Goal: Share content

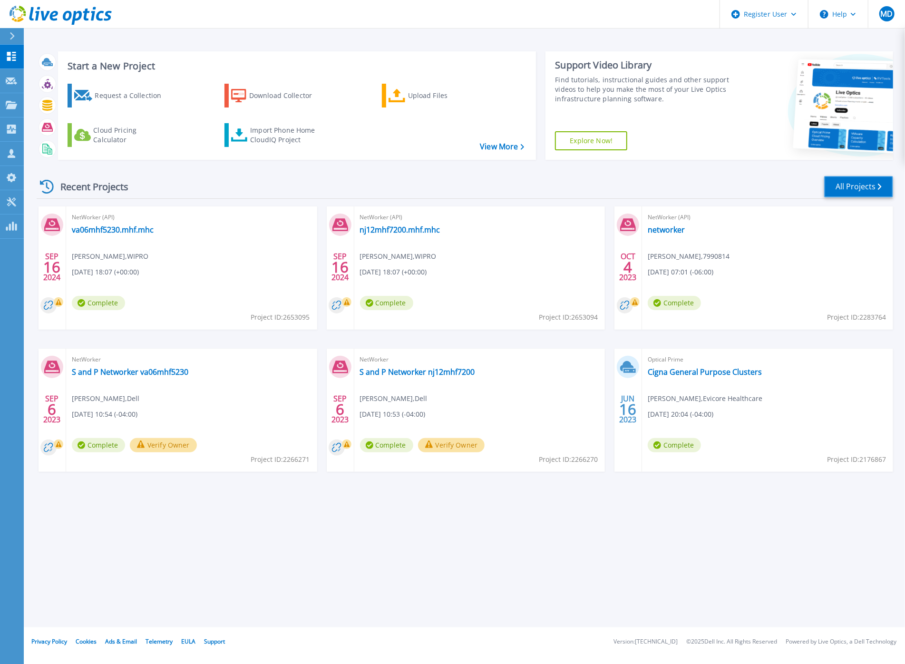
click at [851, 183] on link "All Projects" at bounding box center [858, 186] width 69 height 21
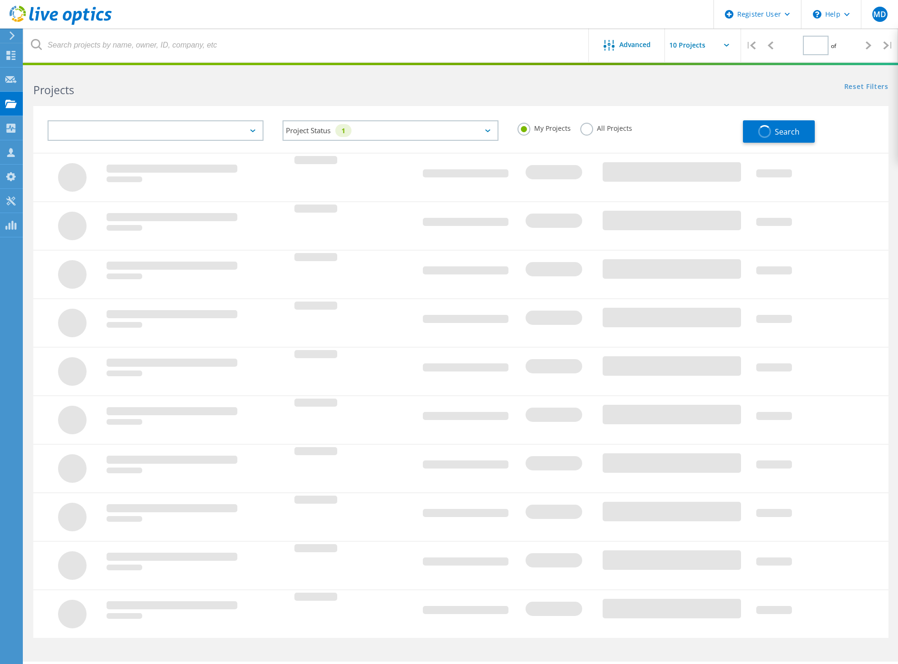
type input "1"
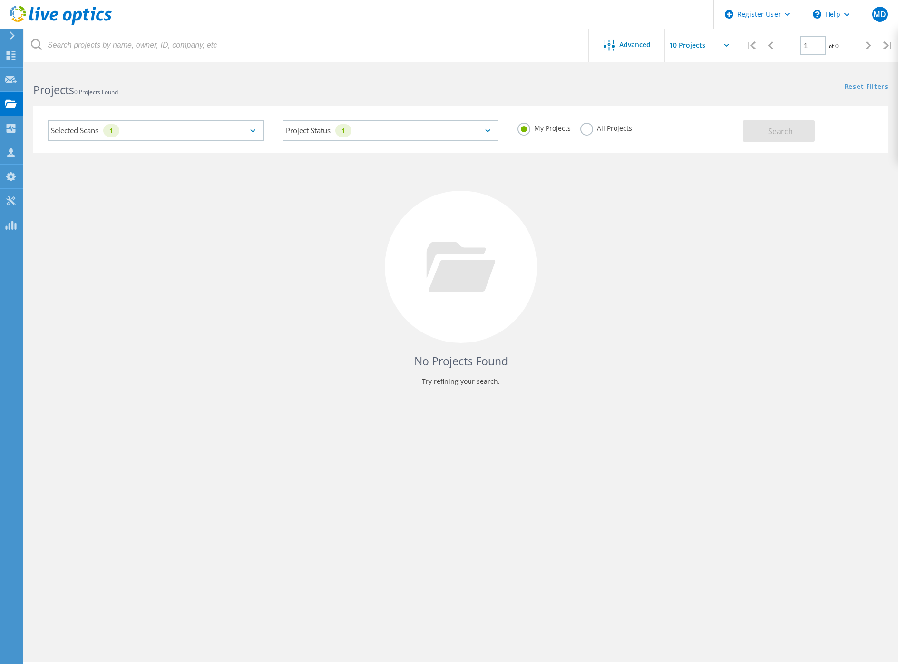
click at [586, 132] on label "All Projects" at bounding box center [606, 127] width 52 height 9
click at [0, 0] on input "All Projects" at bounding box center [0, 0] width 0 height 0
click at [779, 133] on span "Search" at bounding box center [780, 131] width 25 height 10
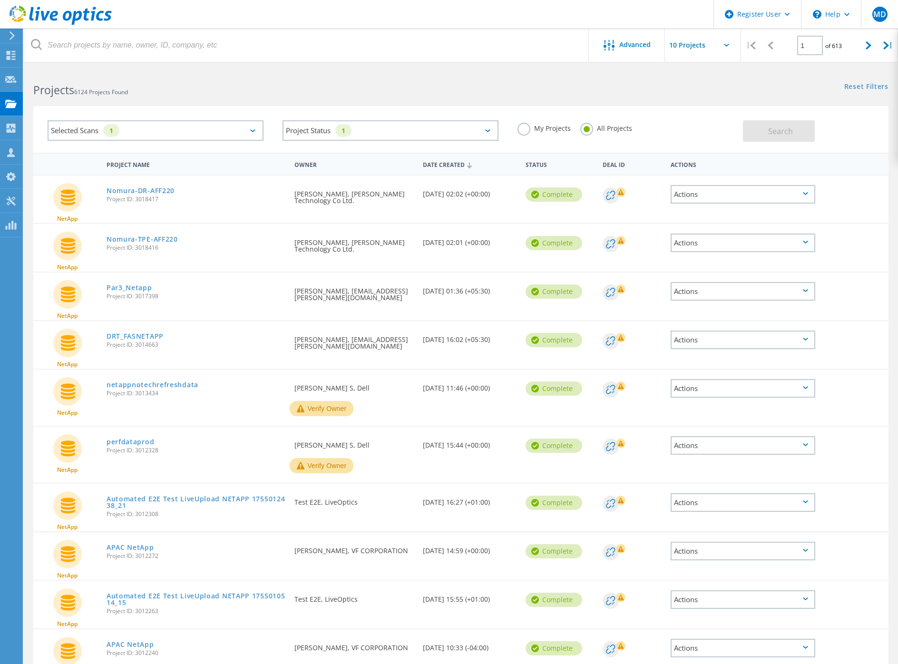
click at [226, 125] on div "Selected Scans 1" at bounding box center [156, 130] width 216 height 20
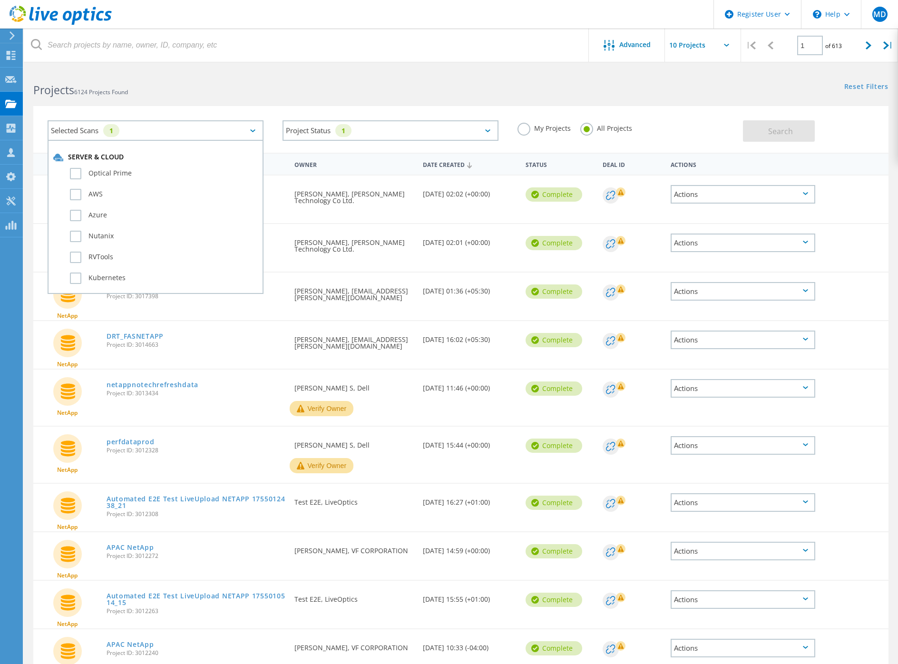
click at [226, 125] on div "Selected Scans 1" at bounding box center [156, 130] width 216 height 20
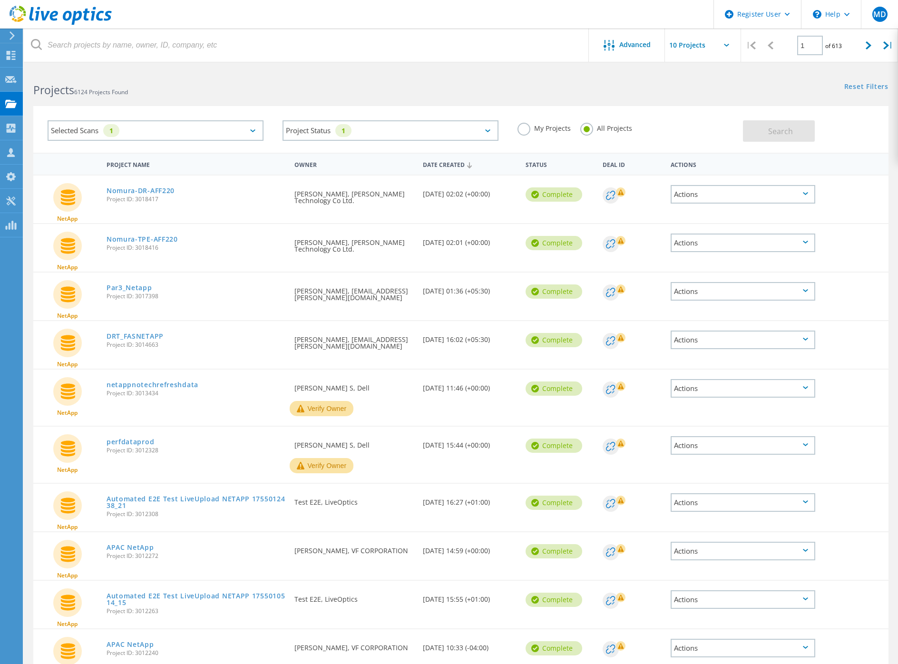
click at [720, 46] on input "text" at bounding box center [712, 45] width 95 height 33
click at [228, 125] on div "Selected Scans 1" at bounding box center [156, 130] width 216 height 20
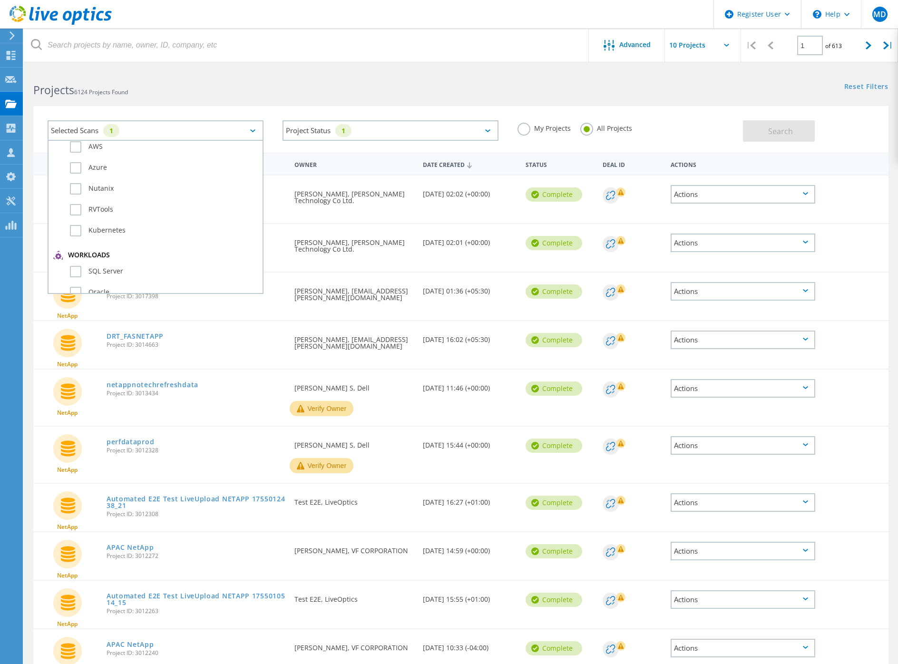
click at [250, 82] on div "Projects 6124 Projects Found" at bounding box center [242, 81] width 437 height 25
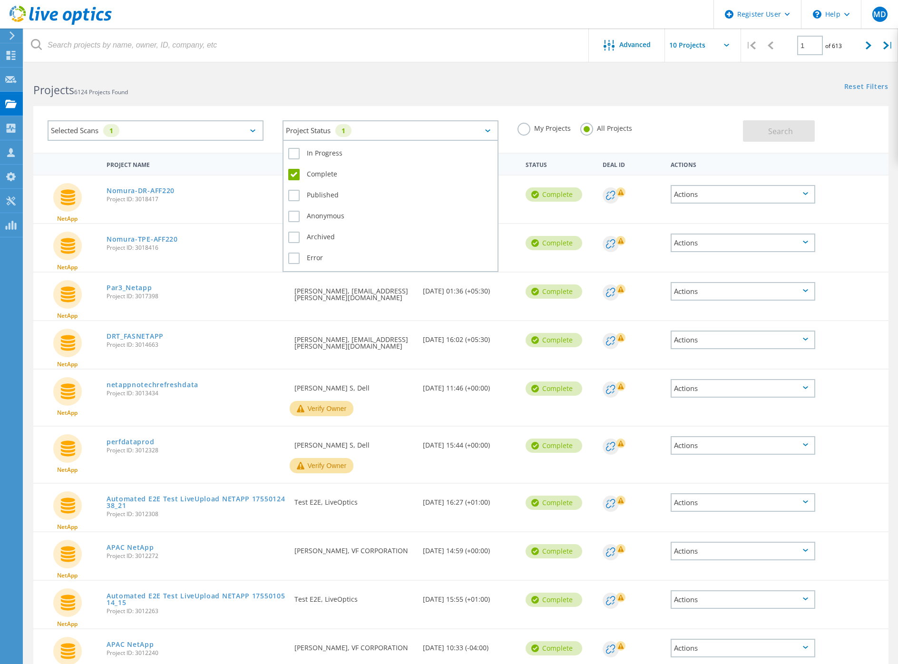
click at [401, 127] on div "Project Status 1" at bounding box center [390, 130] width 216 height 20
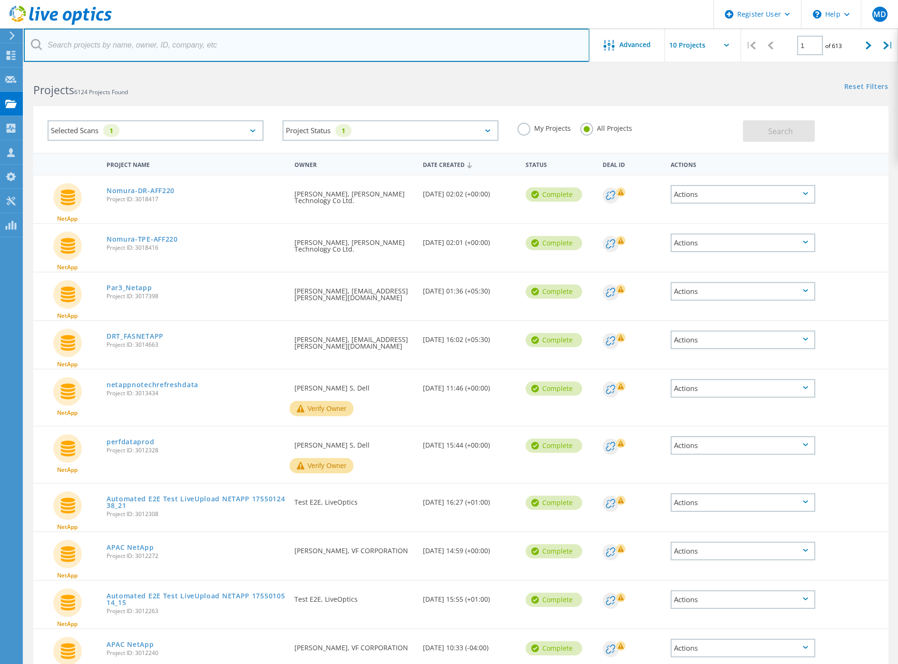
click at [188, 48] on input "text" at bounding box center [306, 45] width 565 height 33
click at [176, 53] on input "text" at bounding box center [306, 45] width 565 height 33
paste input "a"
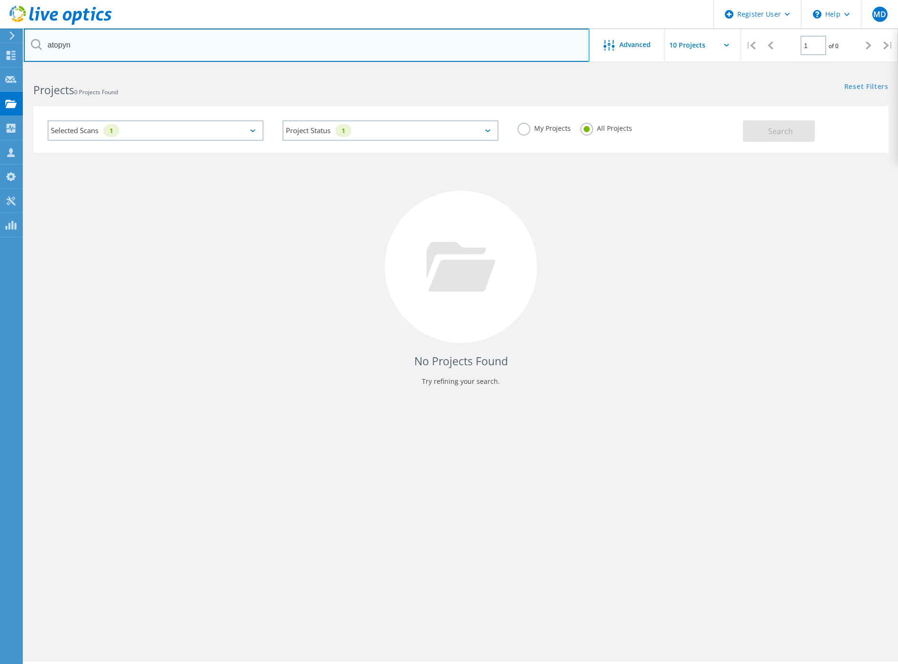
click at [80, 44] on input "atopyn" at bounding box center [306, 45] width 565 height 33
paste input "nac-05"
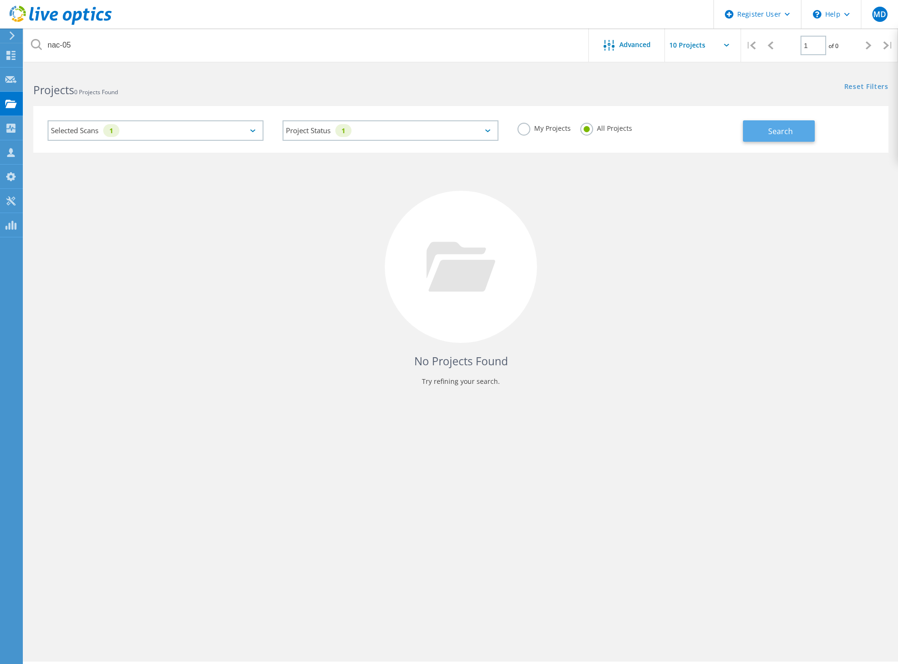
click at [762, 129] on button "Search" at bounding box center [779, 130] width 72 height 21
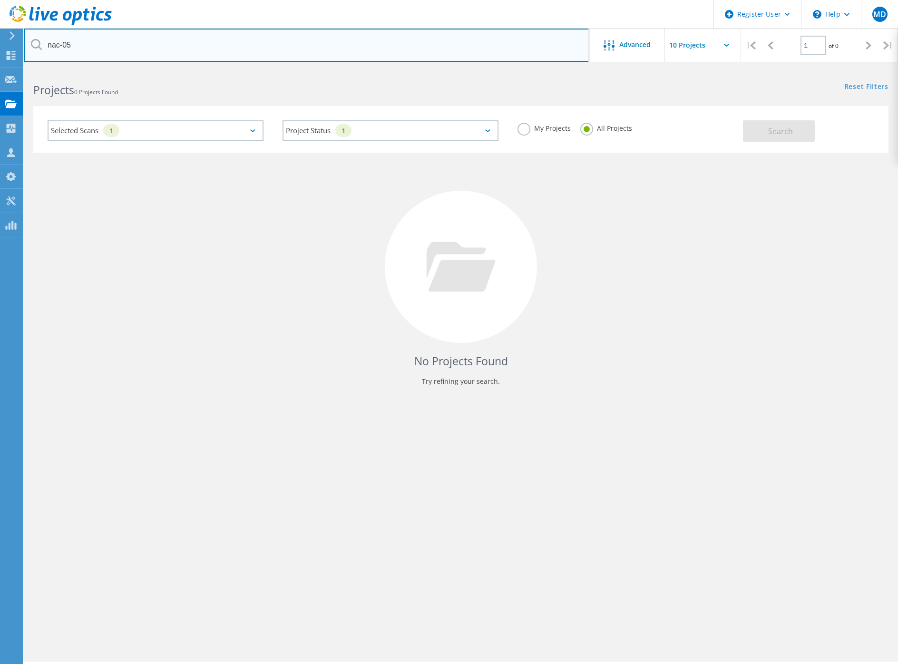
click at [357, 37] on input "nac-05" at bounding box center [306, 45] width 565 height 33
type input "costas"
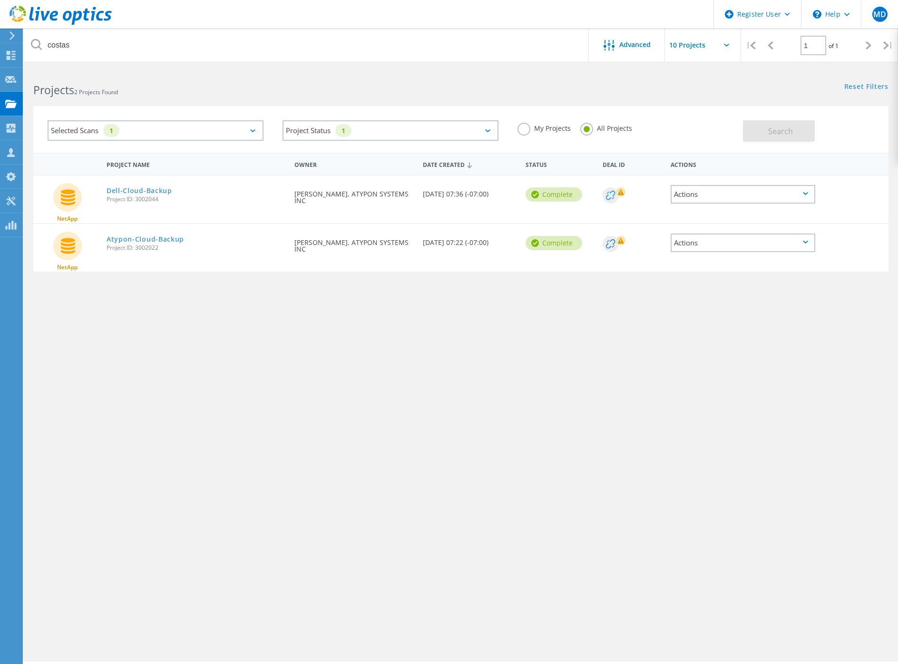
click at [611, 196] on circle at bounding box center [611, 195] width 16 height 16
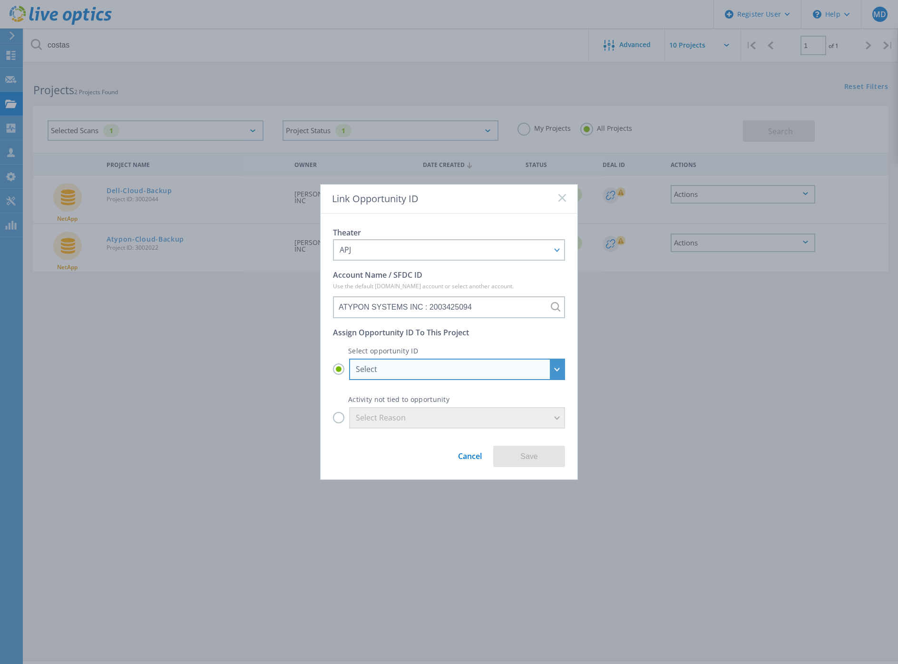
click at [405, 372] on div "Select" at bounding box center [452, 369] width 192 height 10
click at [0, 0] on input "Select Select ATYPON SYSTEMS INC - ATYPON SYSTEMS INC : 29793938 ATYPON SYSTEMS…" at bounding box center [0, 0] width 0 height 0
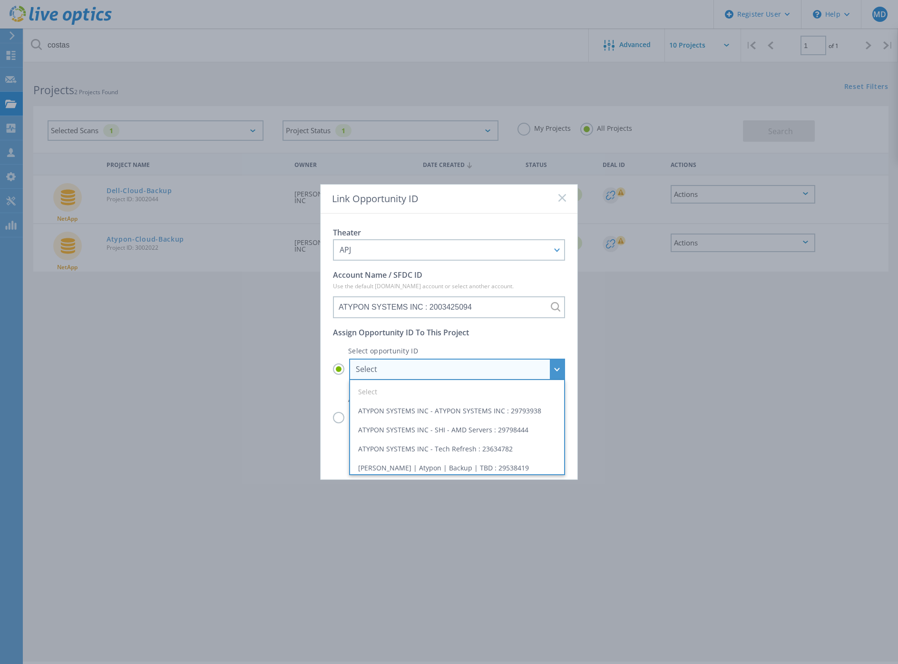
click at [403, 364] on div "Select" at bounding box center [452, 369] width 192 height 10
click at [0, 0] on input "Select Select ATYPON SYSTEMS INC - ATYPON SYSTEMS INC : 29793938 ATYPON SYSTEMS…" at bounding box center [0, 0] width 0 height 0
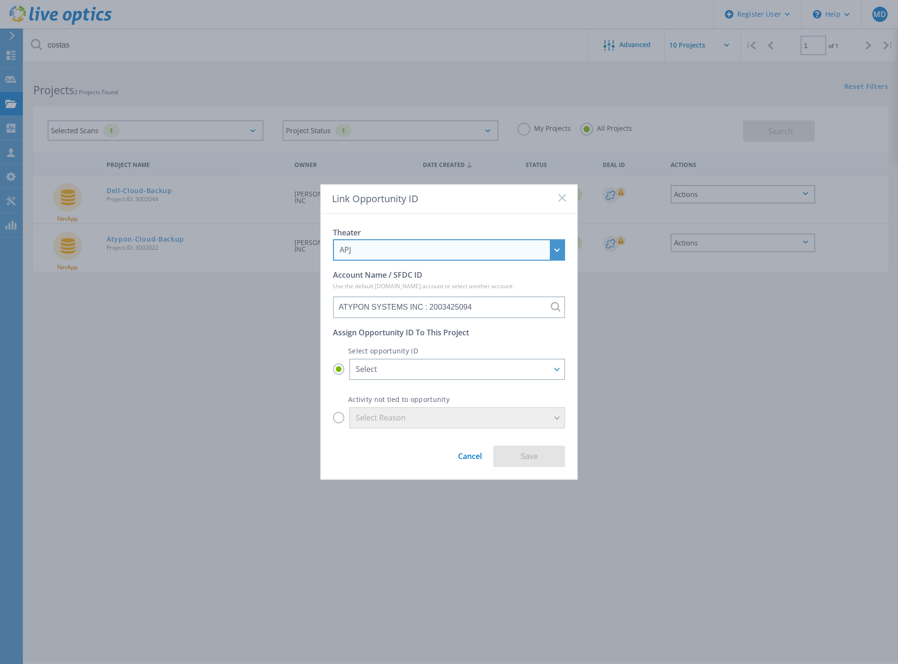
click at [395, 252] on div "APJ" at bounding box center [444, 249] width 208 height 10
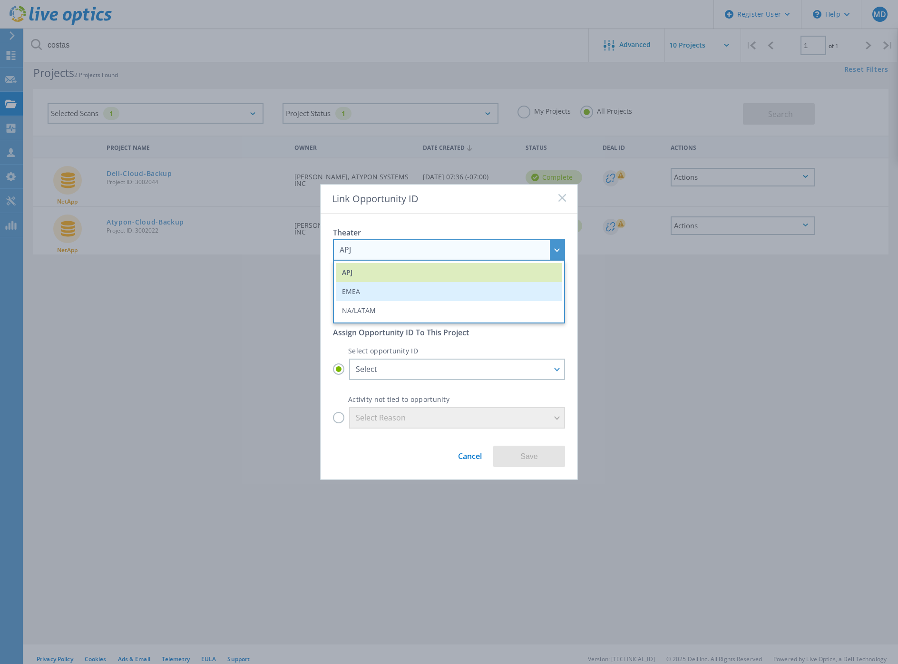
scroll to position [26, 0]
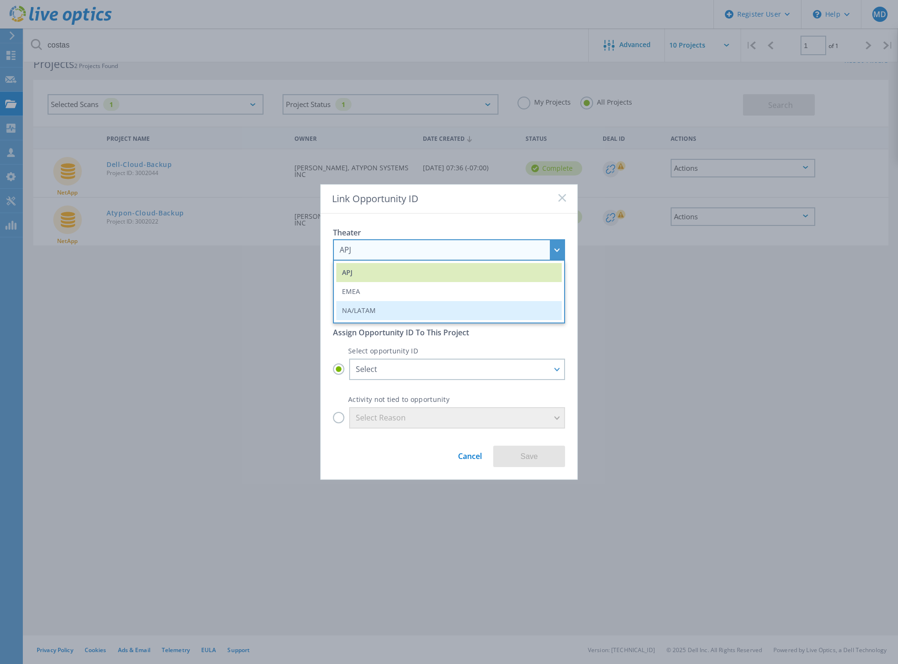
click at [373, 309] on li "NA/LATAM" at bounding box center [448, 310] width 225 height 19
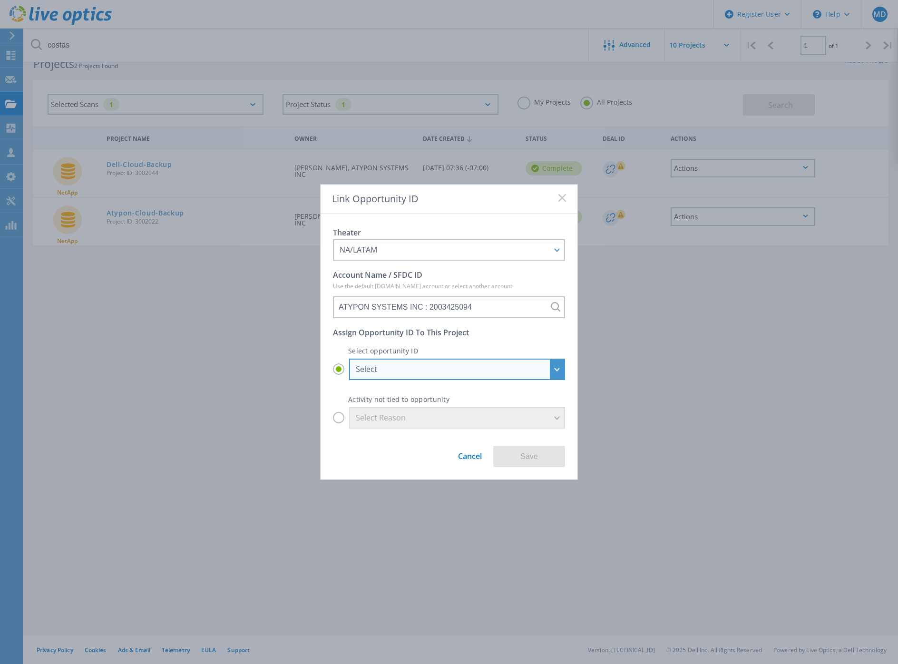
click at [401, 368] on div "Select" at bounding box center [452, 369] width 192 height 10
click at [0, 0] on input "Select Select ATYPON SYSTEMS INC - ATYPON SYSTEMS INC : 29793938 ATYPON SYSTEMS…" at bounding box center [0, 0] width 0 height 0
click at [496, 375] on div "Select" at bounding box center [457, 369] width 216 height 21
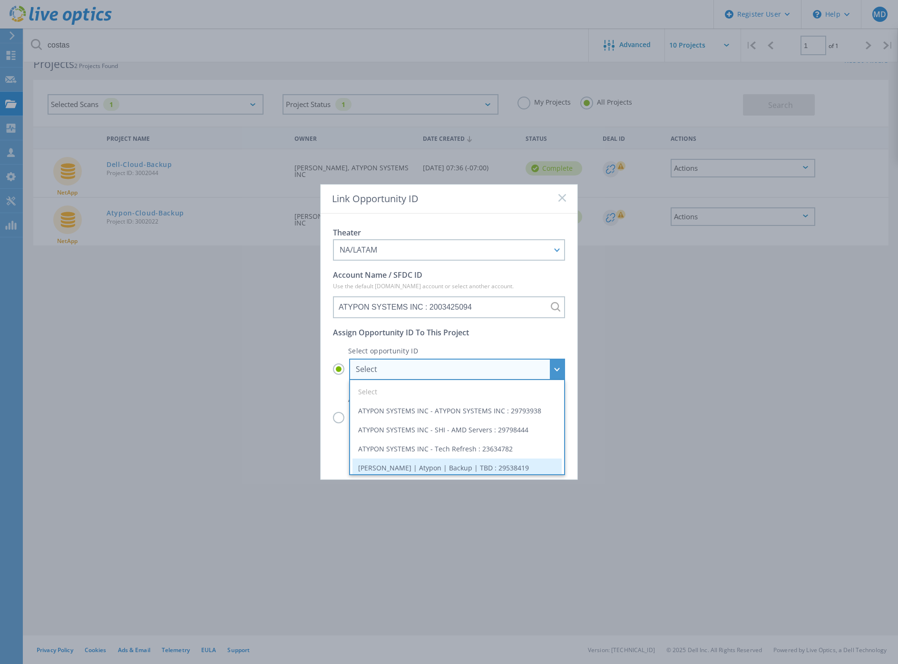
click at [410, 469] on li "[PERSON_NAME] | Atypon | Backup | TBD : 29538419" at bounding box center [456, 467] width 209 height 19
click at [0, 0] on input "Select Select ATYPON SYSTEMS INC - ATYPON SYSTEMS INC : 29793938 ATYPON SYSTEMS…" at bounding box center [0, 0] width 0 height 0
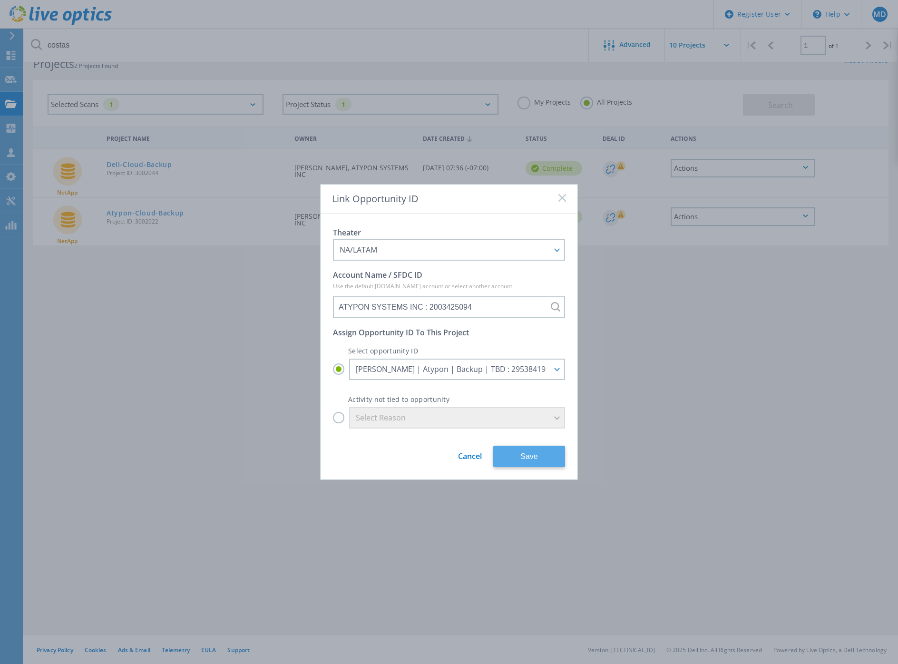
click at [543, 457] on button "Save" at bounding box center [529, 456] width 72 height 21
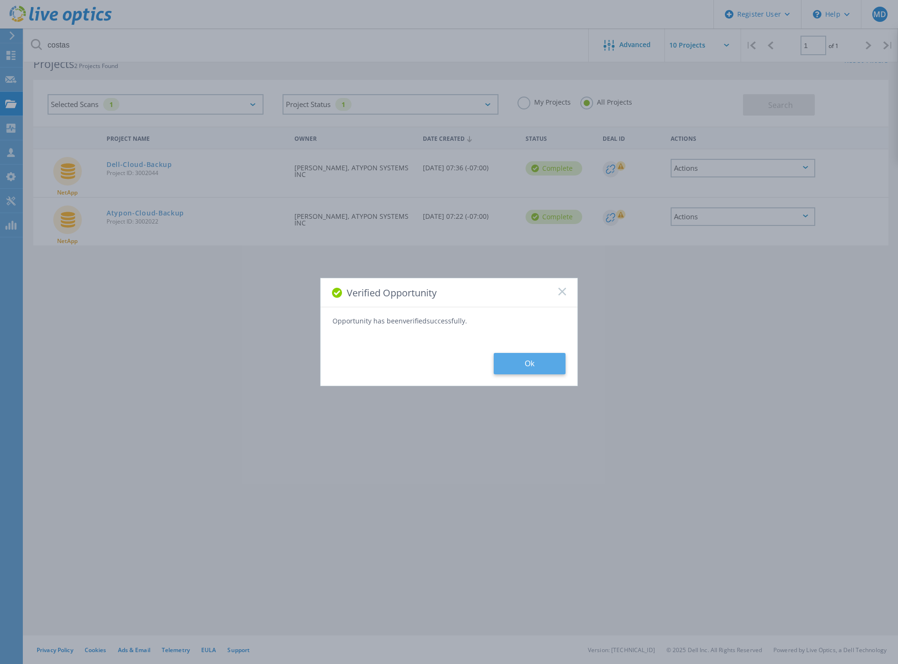
click at [528, 361] on button "Ok" at bounding box center [530, 363] width 72 height 21
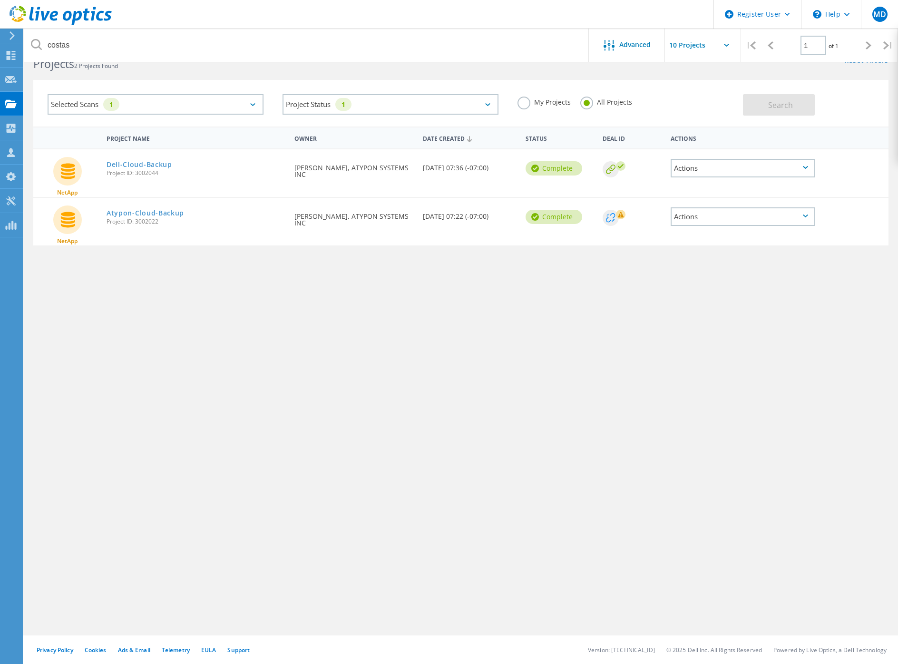
click at [615, 220] on circle at bounding box center [611, 218] width 16 height 16
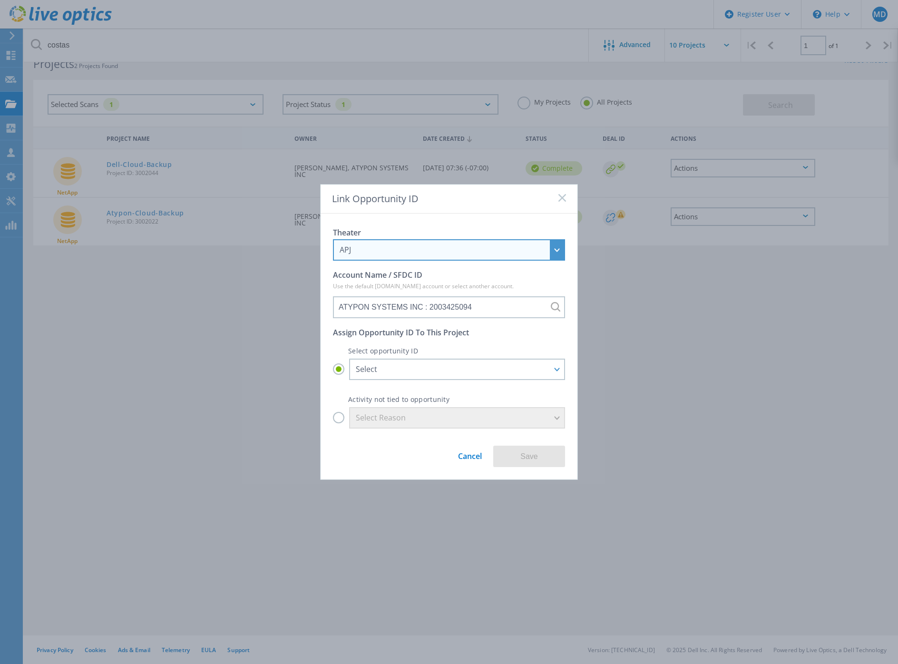
click at [516, 251] on div "APJ" at bounding box center [444, 249] width 208 height 10
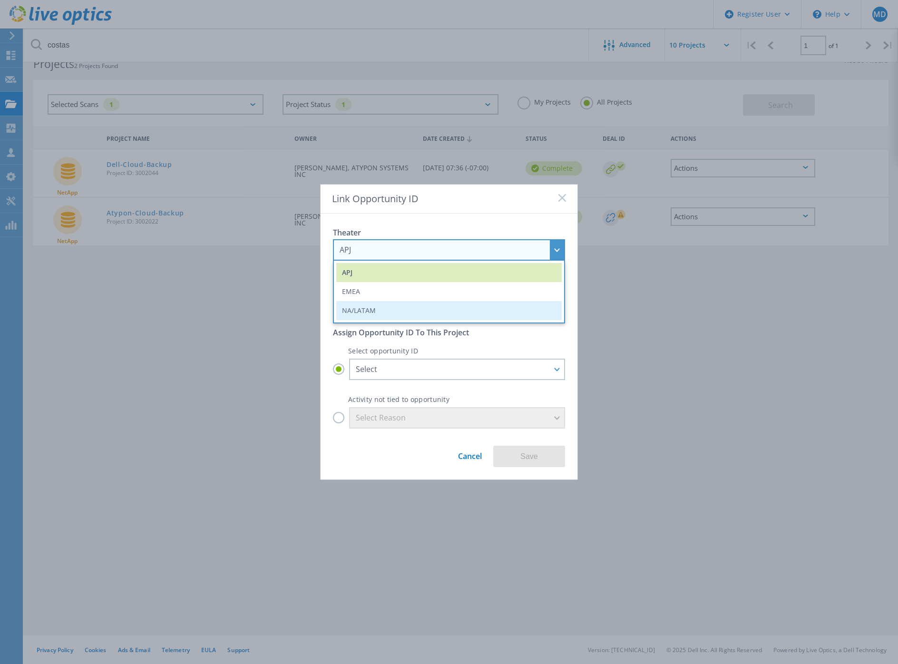
click at [409, 313] on li "NA/LATAM" at bounding box center [448, 310] width 225 height 19
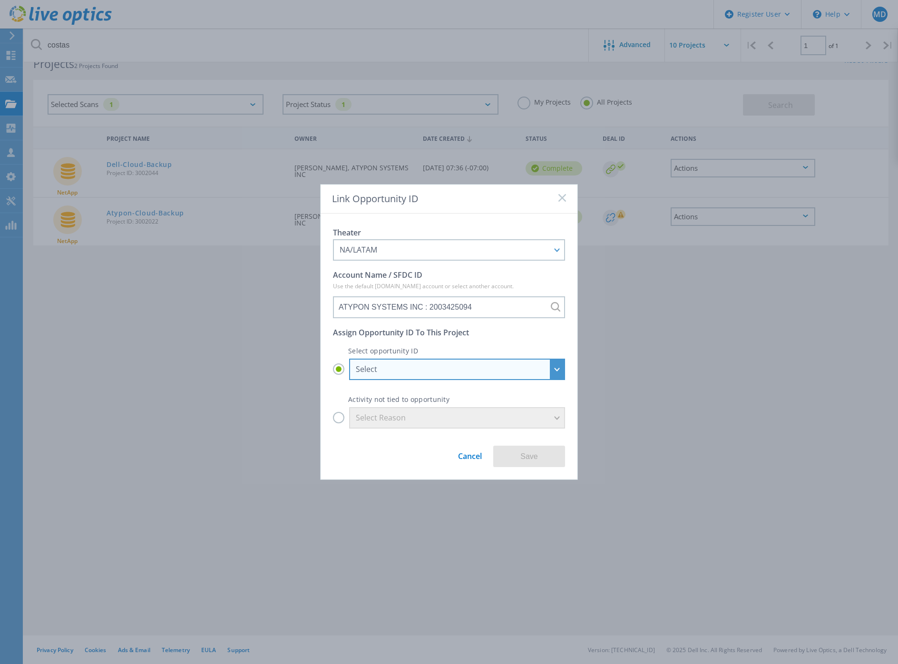
click at [458, 370] on div "Select" at bounding box center [452, 369] width 192 height 10
click at [0, 0] on input "Select Select ATYPON SYSTEMS INC - ATYPON SYSTEMS INC : 29793938 ATYPON SYSTEMS…" at bounding box center [0, 0] width 0 height 0
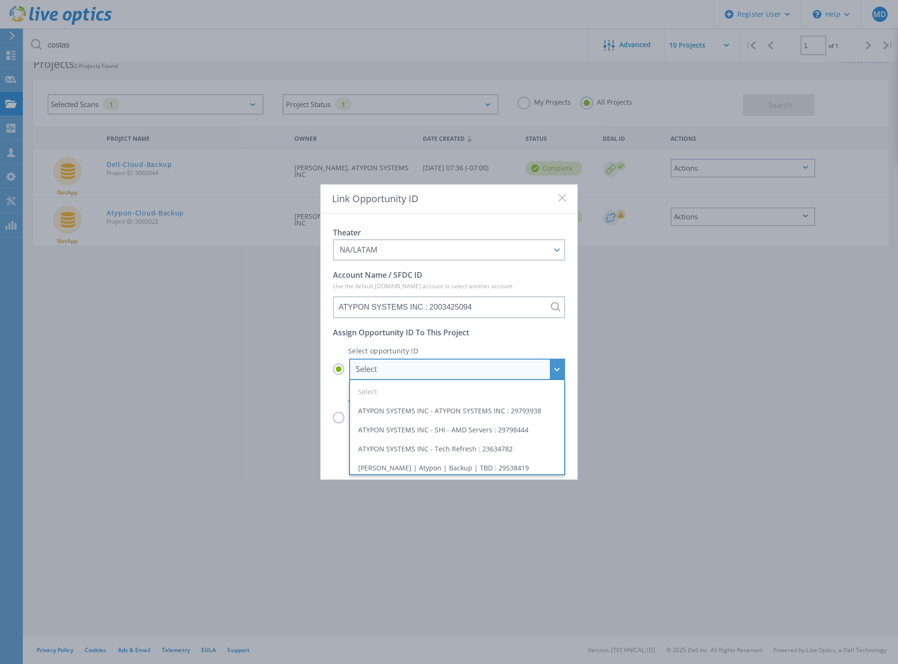
click at [445, 467] on li "[PERSON_NAME] | Atypon | Backup | TBD : 29538419" at bounding box center [456, 467] width 209 height 19
click at [0, 0] on input "Select Select ATYPON SYSTEMS INC - ATYPON SYSTEMS INC : 29793938 ATYPON SYSTEMS…" at bounding box center [0, 0] width 0 height 0
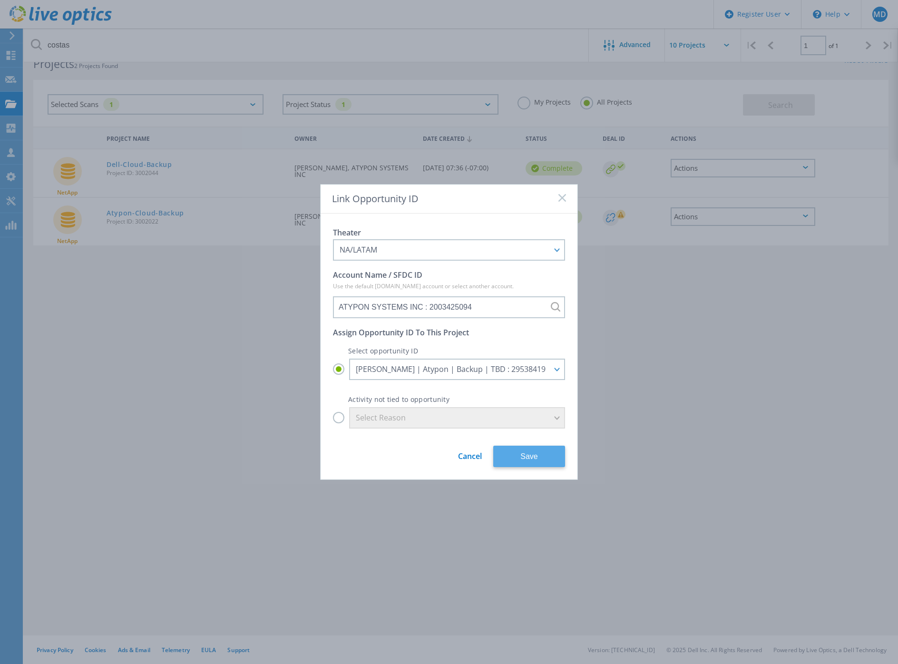
click at [532, 453] on button "Save" at bounding box center [529, 456] width 72 height 21
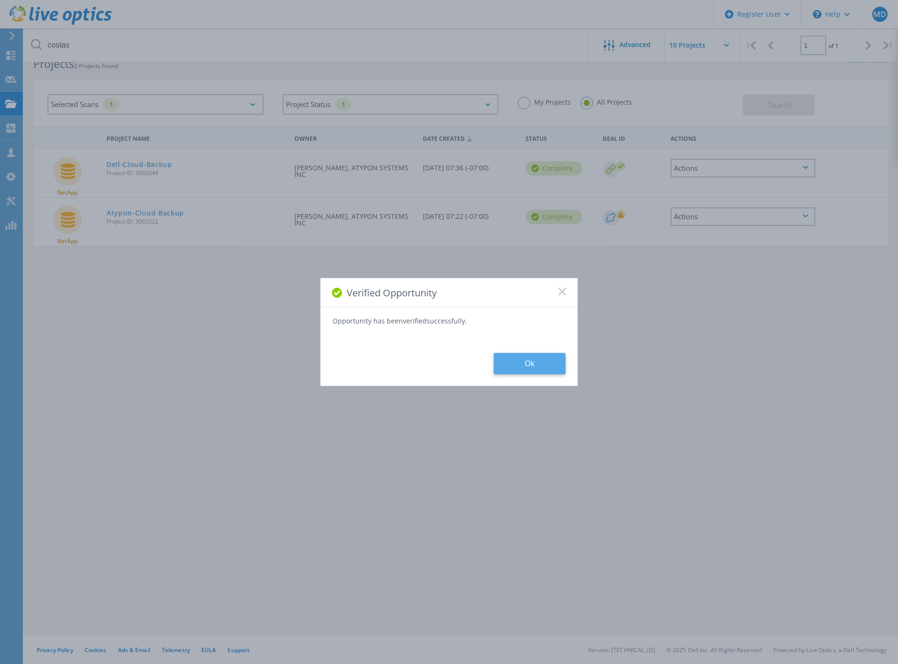
click at [517, 353] on button "Ok" at bounding box center [530, 363] width 72 height 21
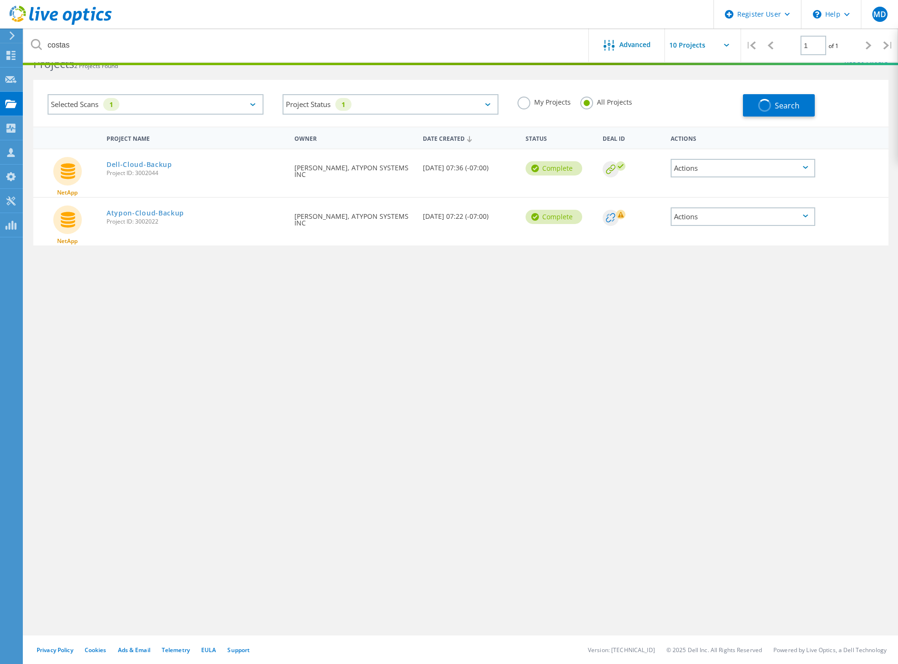
click at [777, 171] on div "Actions" at bounding box center [743, 168] width 145 height 19
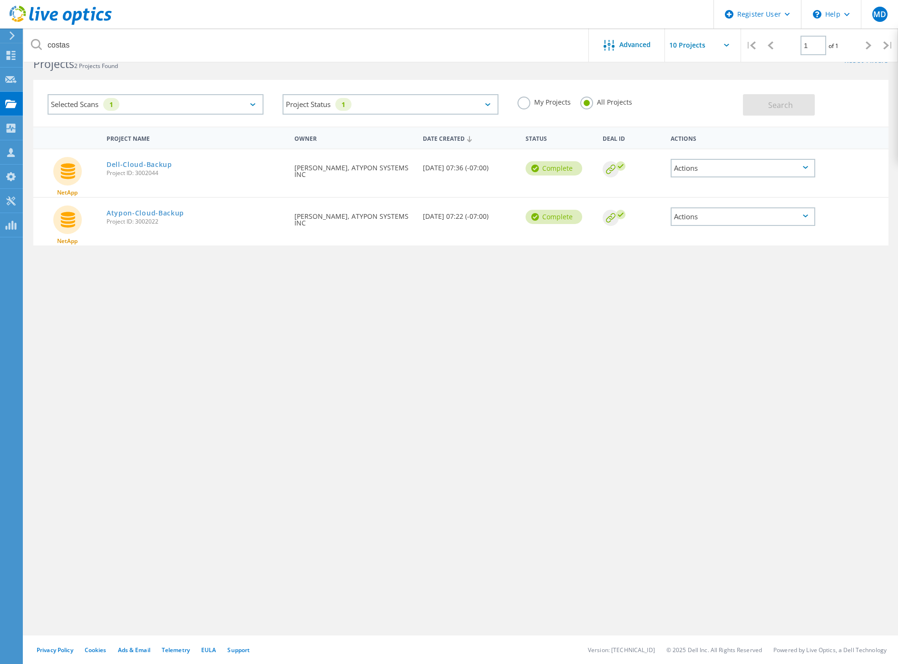
click at [776, 170] on div "Actions" at bounding box center [743, 168] width 145 height 19
click at [709, 185] on div "Share" at bounding box center [743, 182] width 143 height 15
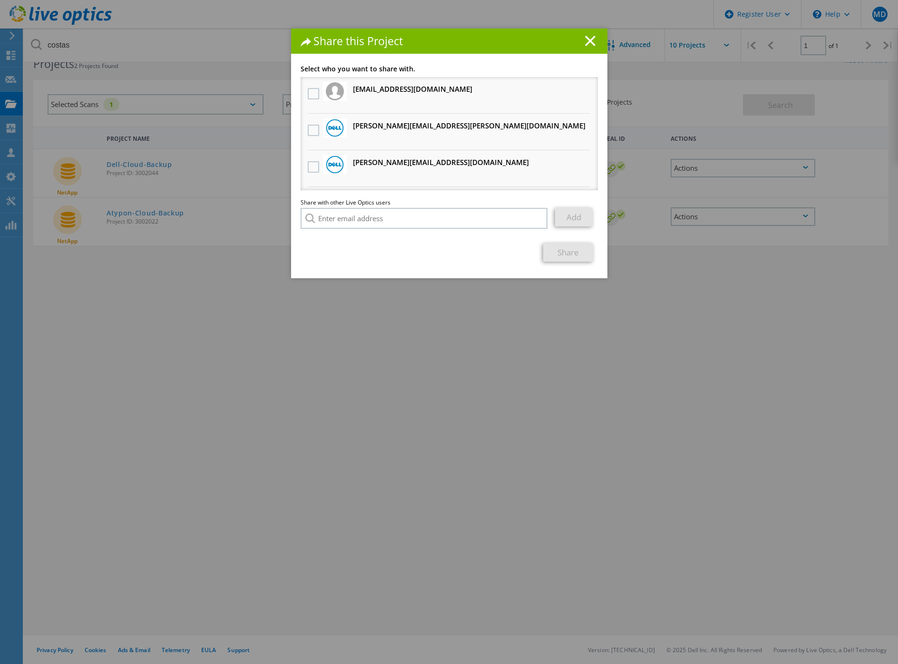
click at [305, 132] on div at bounding box center [313, 131] width 16 height 20
click at [311, 130] on label at bounding box center [315, 130] width 14 height 11
click at [0, 0] on input "checkbox" at bounding box center [0, 0] width 0 height 0
click at [362, 214] on input "search" at bounding box center [424, 218] width 247 height 21
paste input "[PERSON_NAME] <[EMAIL_ADDRESS][DOMAIN_NAME]>"
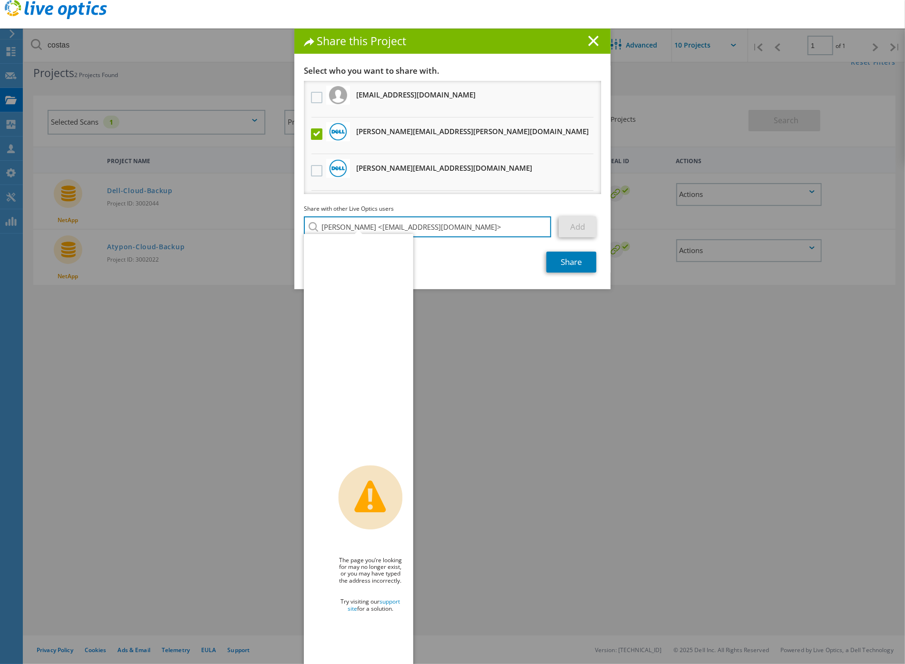
drag, startPoint x: 380, startPoint y: 229, endPoint x: 375, endPoint y: 254, distance: 25.6
click at [380, 229] on input "[PERSON_NAME] <[EMAIL_ADDRESS][DOMAIN_NAME]>" at bounding box center [427, 226] width 247 height 21
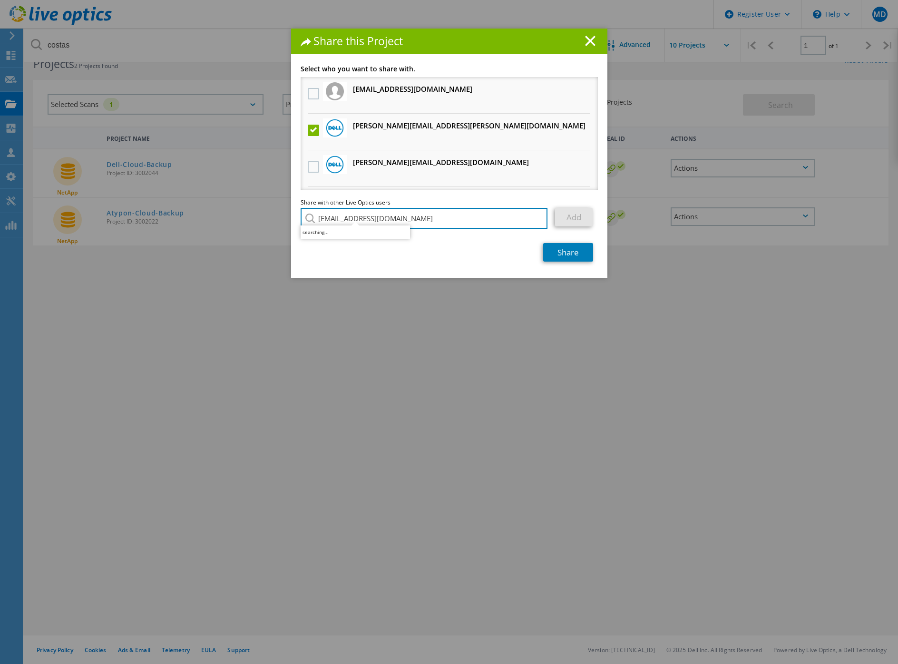
type input "[EMAIL_ADDRESS][DOMAIN_NAME]"
click at [415, 220] on input "search" at bounding box center [424, 218] width 247 height 21
paste input "[PERSON_NAME][EMAIL_ADDRESS][PERSON_NAME][DOMAIN_NAME]"
type input "[PERSON_NAME][EMAIL_ADDRESS][PERSON_NAME][DOMAIN_NAME]"
click at [458, 254] on div "Share" at bounding box center [449, 252] width 297 height 19
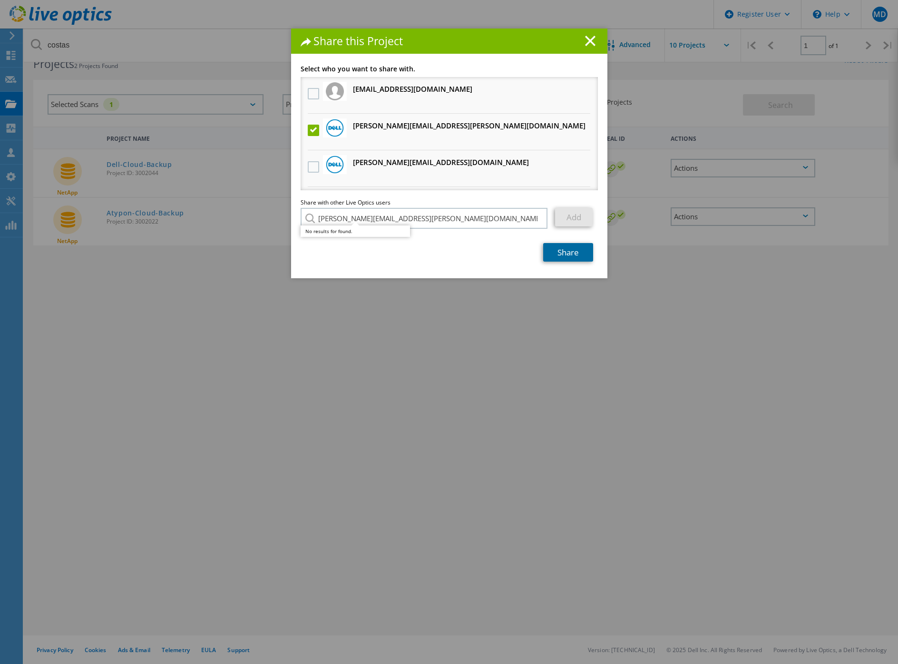
click at [570, 248] on link "Share" at bounding box center [568, 252] width 50 height 19
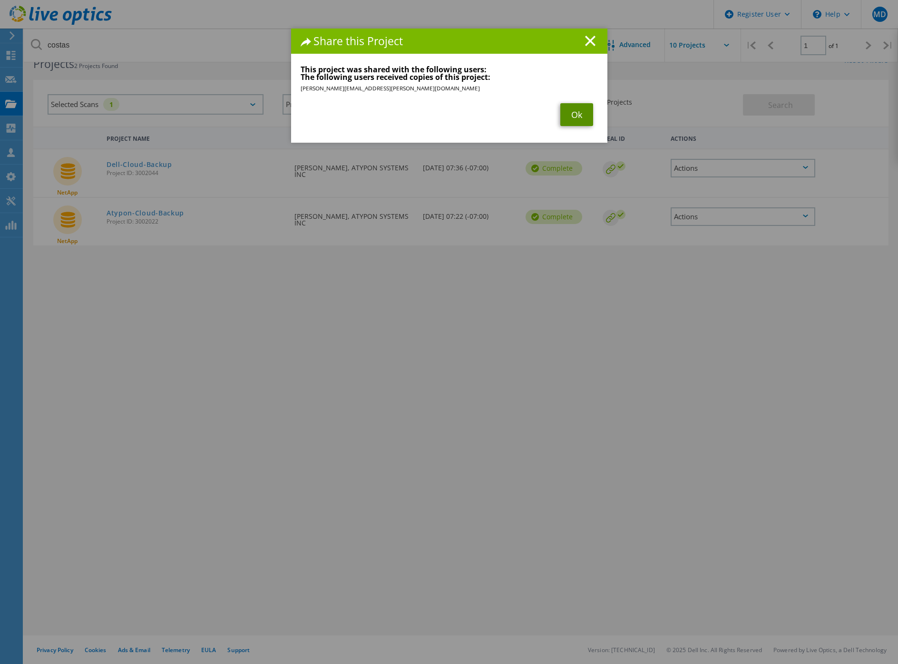
click at [564, 112] on link "Ok" at bounding box center [576, 114] width 33 height 23
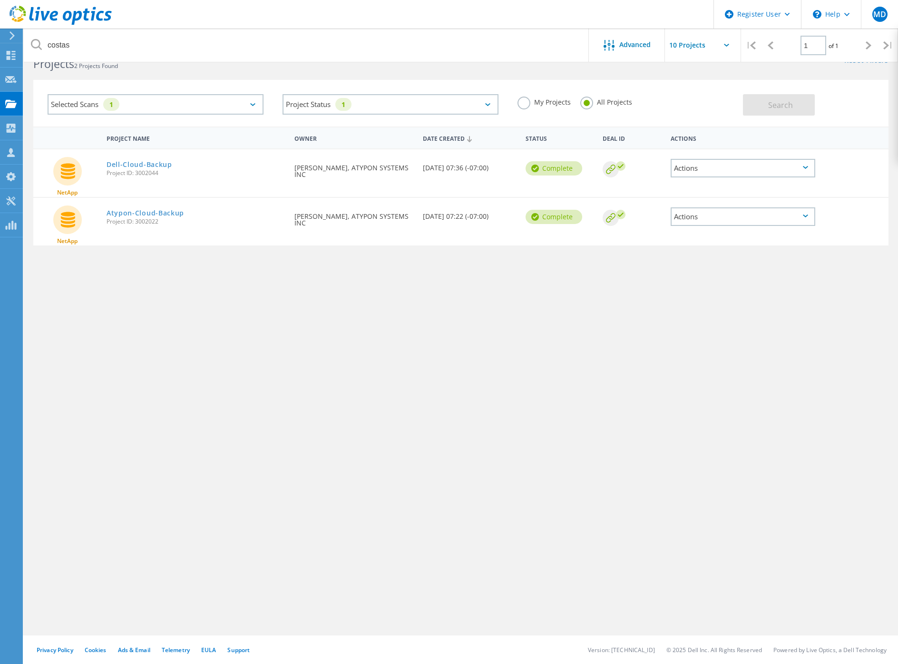
click at [143, 171] on span "Project ID: 3002044" at bounding box center [196, 173] width 179 height 6
copy span "3002044"
drag, startPoint x: 172, startPoint y: 225, endPoint x: 135, endPoint y: 225, distance: 37.1
click at [135, 225] on div "Atypon-Cloud-Backup Project ID: 3002022" at bounding box center [196, 216] width 188 height 36
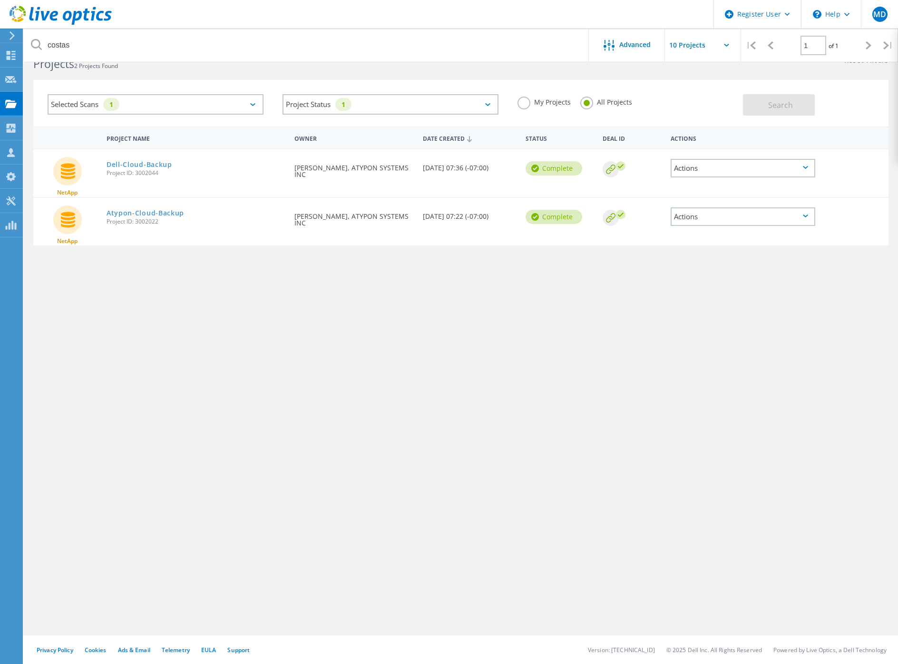
click at [165, 220] on span "Project ID: 3002022" at bounding box center [196, 222] width 179 height 6
drag, startPoint x: 165, startPoint y: 222, endPoint x: 137, endPoint y: 224, distance: 28.2
click at [137, 224] on span "Project ID: 3002022" at bounding box center [196, 222] width 179 height 6
copy span "3002022"
click at [748, 166] on div "Actions" at bounding box center [743, 168] width 145 height 19
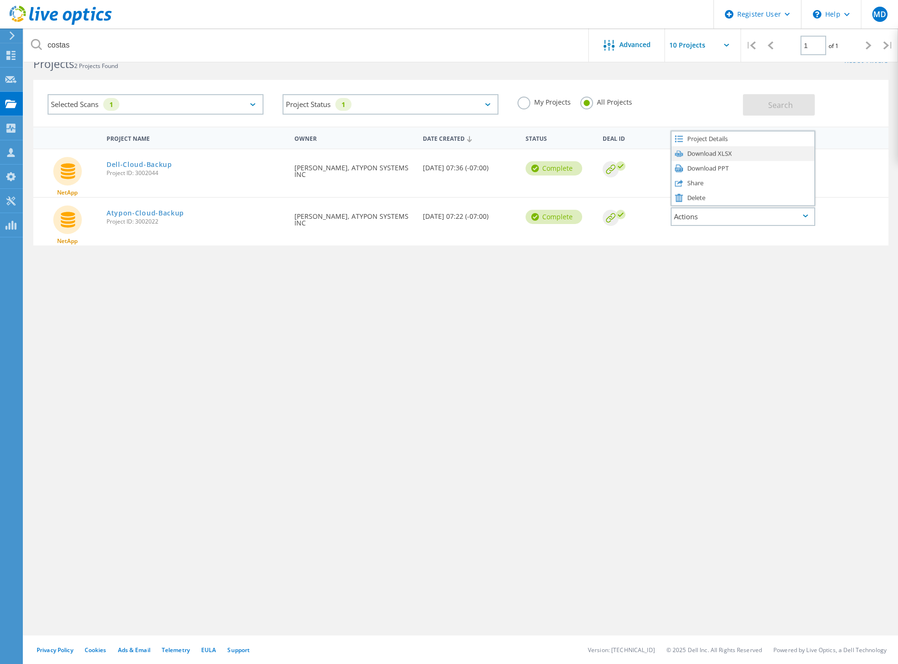
click at [755, 153] on div "Download XLSX" at bounding box center [743, 153] width 143 height 15
click at [805, 169] on icon at bounding box center [805, 167] width 5 height 3
click at [708, 167] on div "Download PPT" at bounding box center [743, 168] width 143 height 15
click at [805, 169] on icon at bounding box center [805, 167] width 5 height 3
click at [711, 155] on div "Download XLSX" at bounding box center [743, 153] width 143 height 15
